Goal: Task Accomplishment & Management: Manage account settings

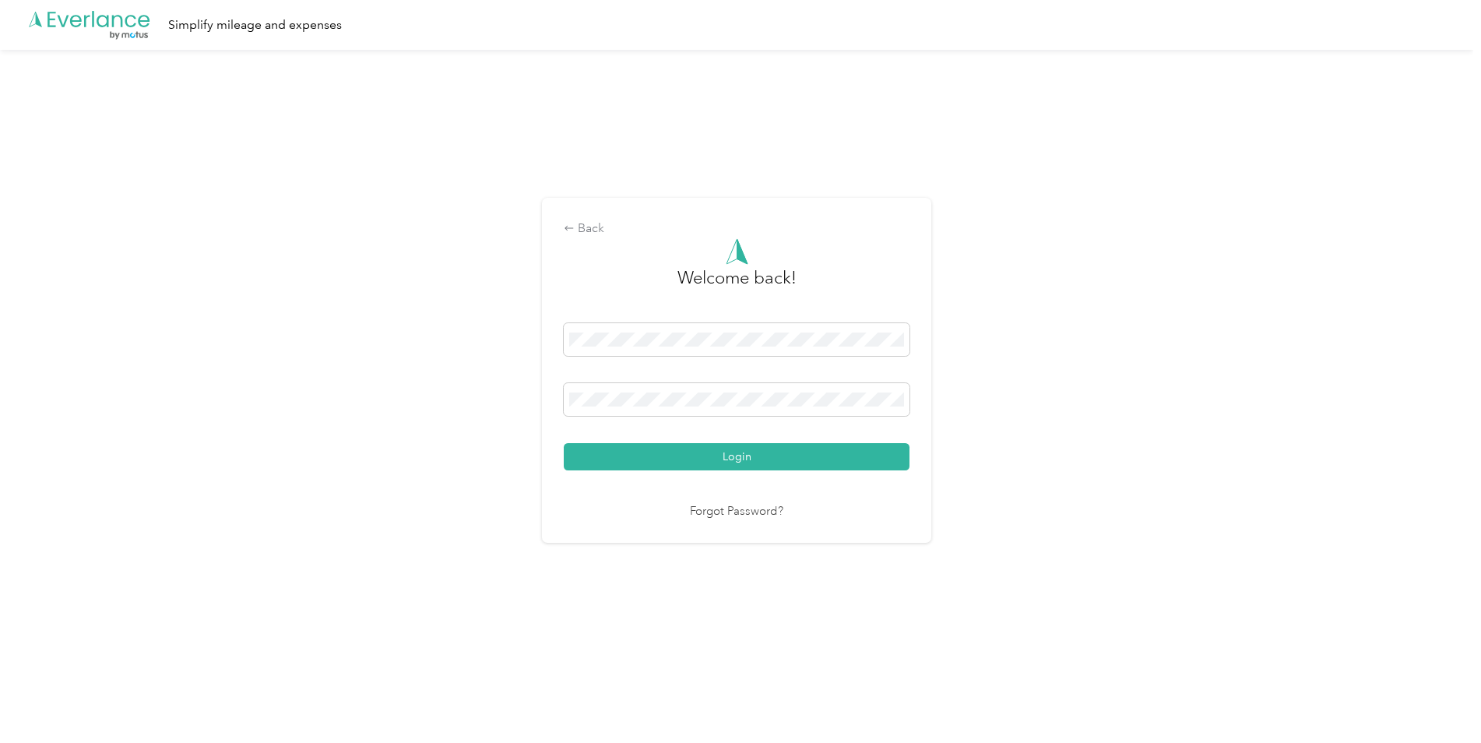
click at [738, 456] on button "Login" at bounding box center [737, 456] width 346 height 27
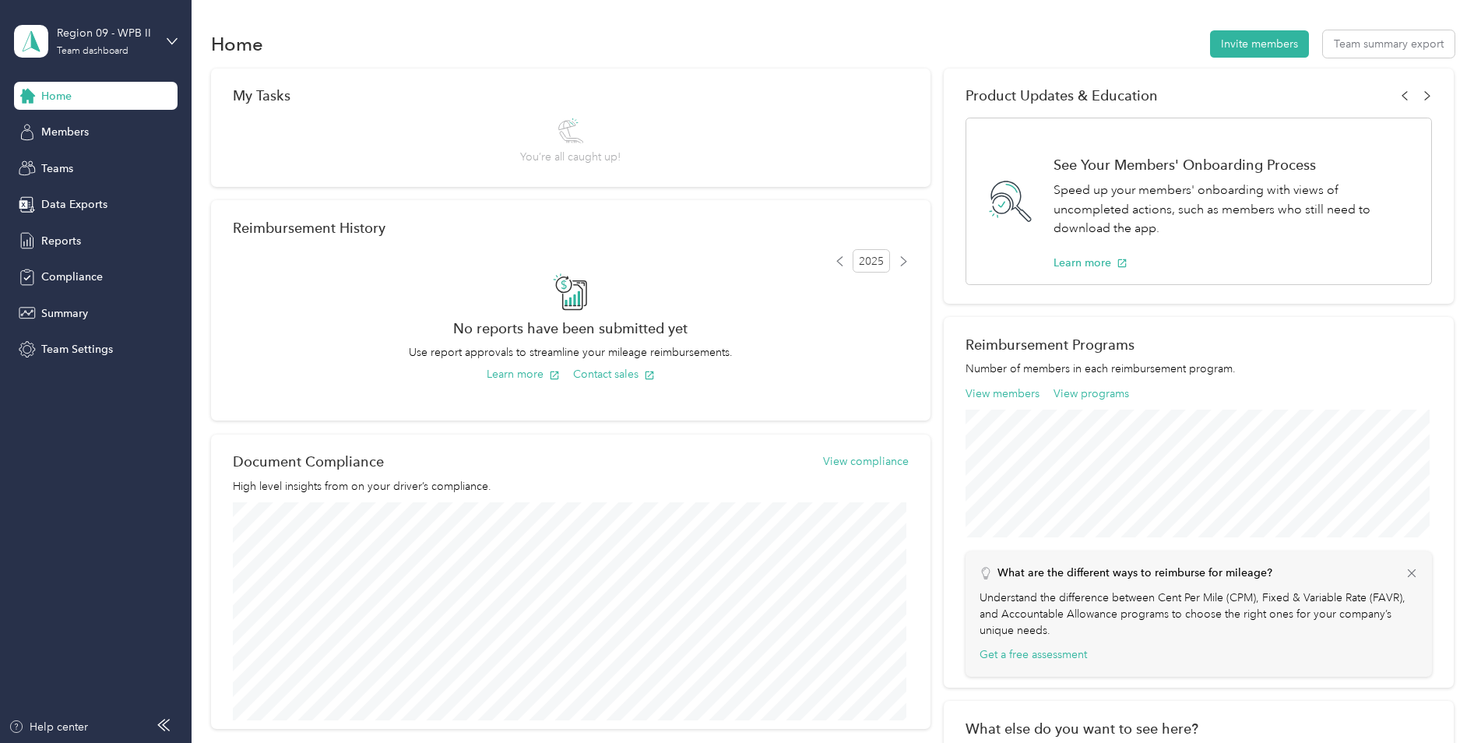
click at [89, 40] on div "Region 09 - WPB II" at bounding box center [105, 33] width 97 height 16
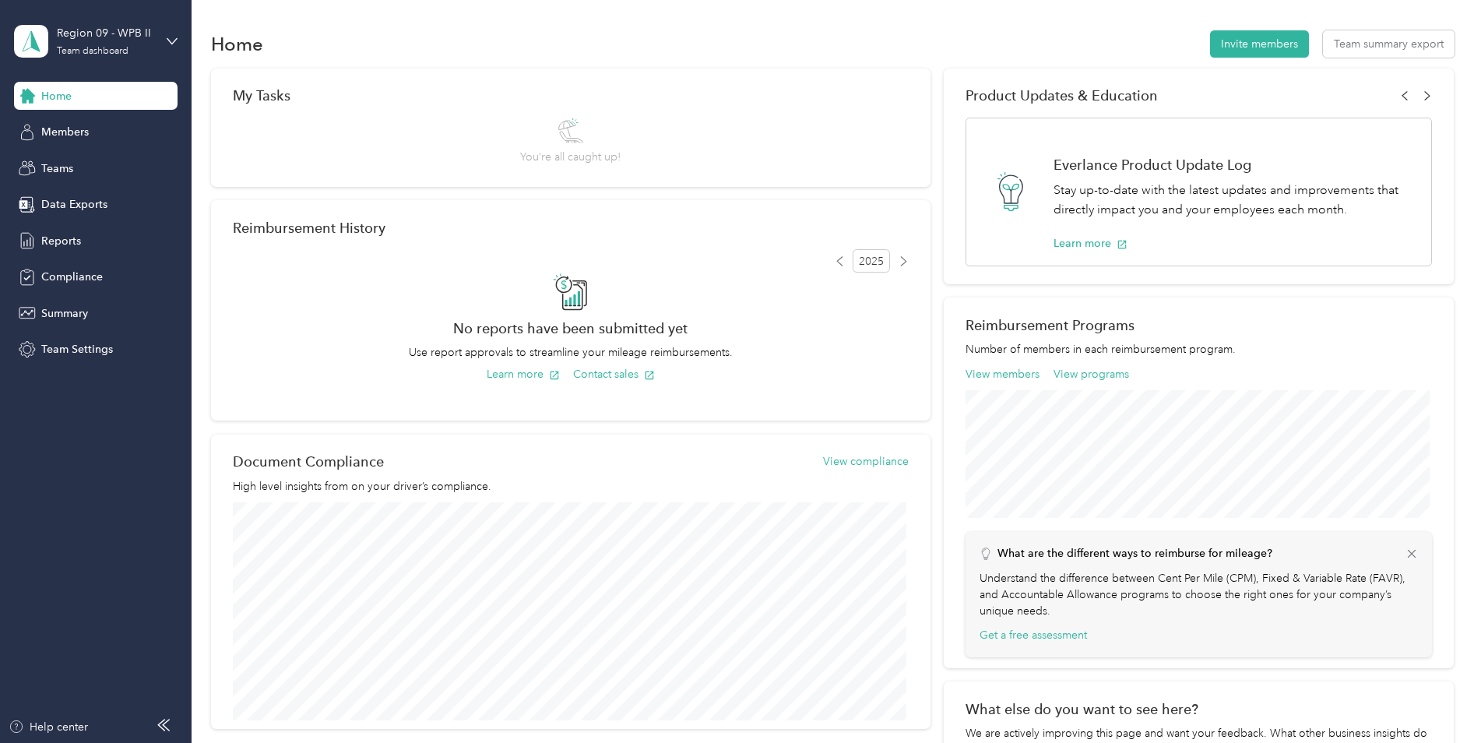
click at [117, 170] on div "Team dashboard Personal dashboard Log out" at bounding box center [178, 155] width 306 height 98
click at [116, 30] on div "Region 09 - WPB II" at bounding box center [105, 33] width 97 height 16
click at [117, 158] on div "Personal dashboard" at bounding box center [77, 163] width 98 height 16
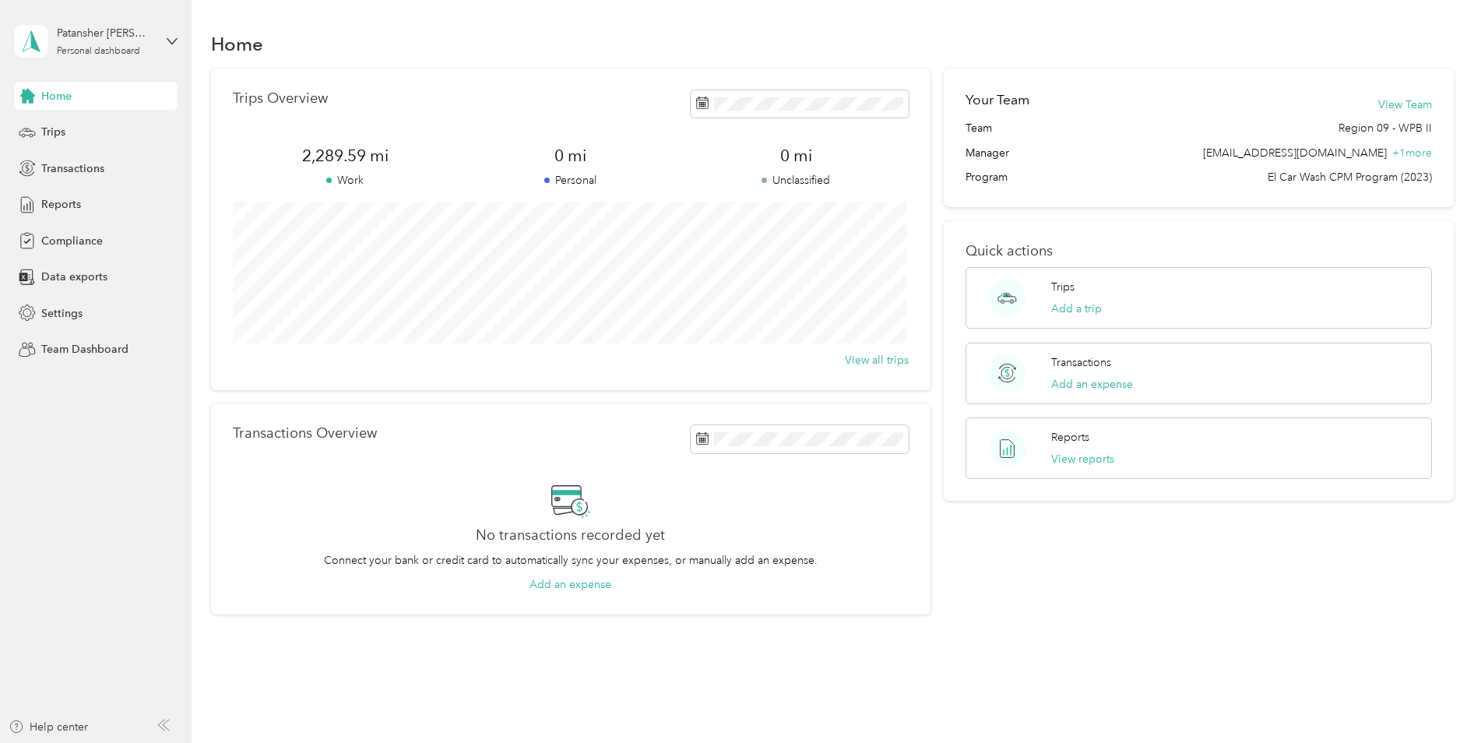
click at [44, 125] on span "Trips" at bounding box center [53, 132] width 24 height 16
